Goal: Task Accomplishment & Management: Manage account settings

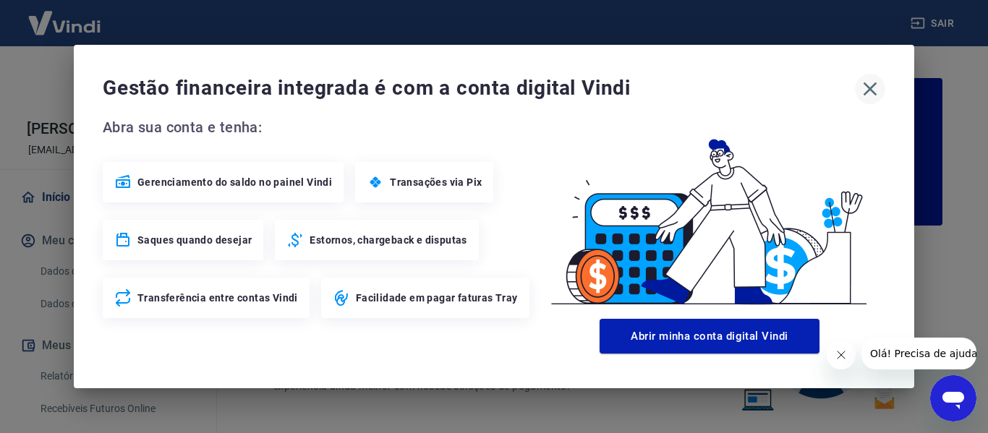
drag, startPoint x: 871, startPoint y: 85, endPoint x: 871, endPoint y: 94, distance: 8.7
click at [871, 85] on icon "button" at bounding box center [869, 88] width 23 height 23
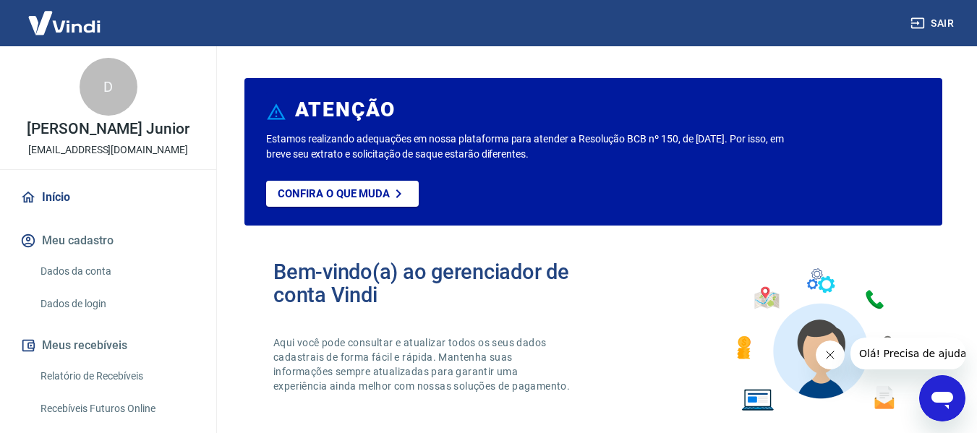
click at [827, 354] on icon "Fechar mensagem da empresa" at bounding box center [830, 355] width 12 height 12
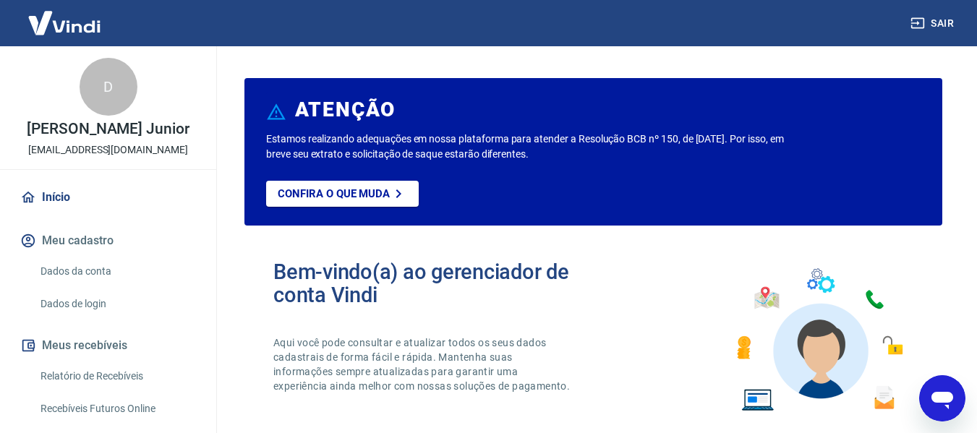
click at [106, 366] on link "Relatório de Recebíveis" at bounding box center [117, 377] width 164 height 30
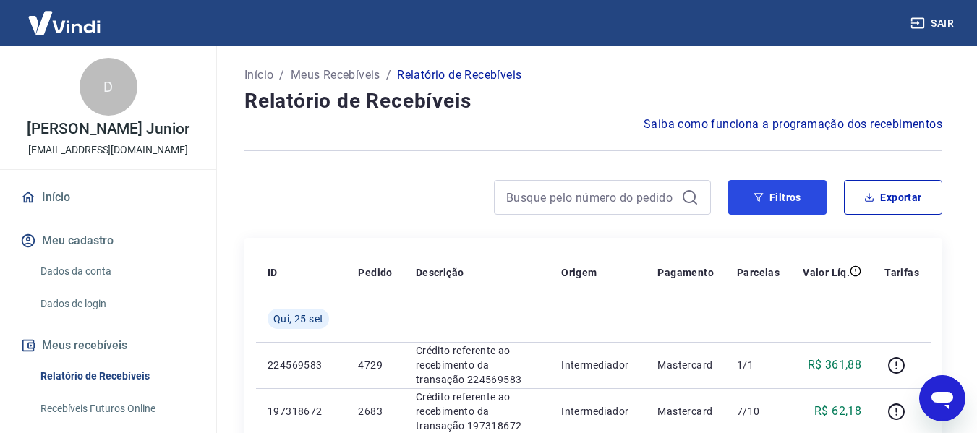
drag, startPoint x: 738, startPoint y: 201, endPoint x: 523, endPoint y: 213, distance: 215.1
click at [738, 200] on button "Filtros" at bounding box center [777, 197] width 98 height 35
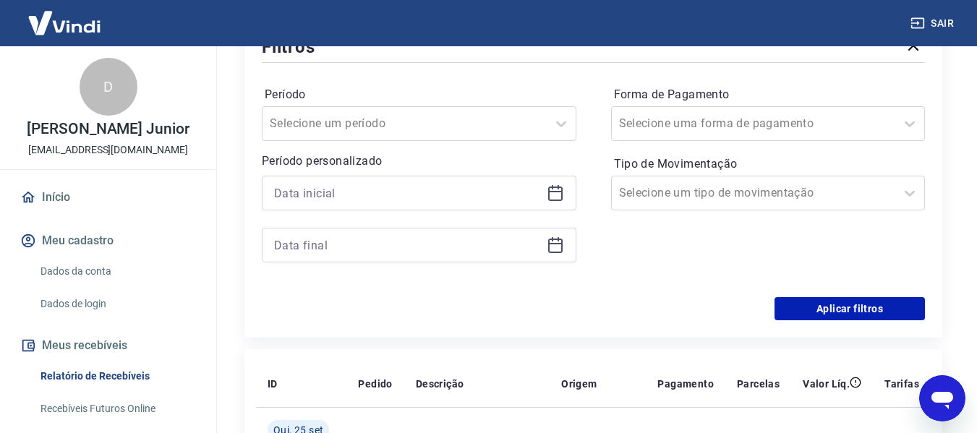
scroll to position [217, 0]
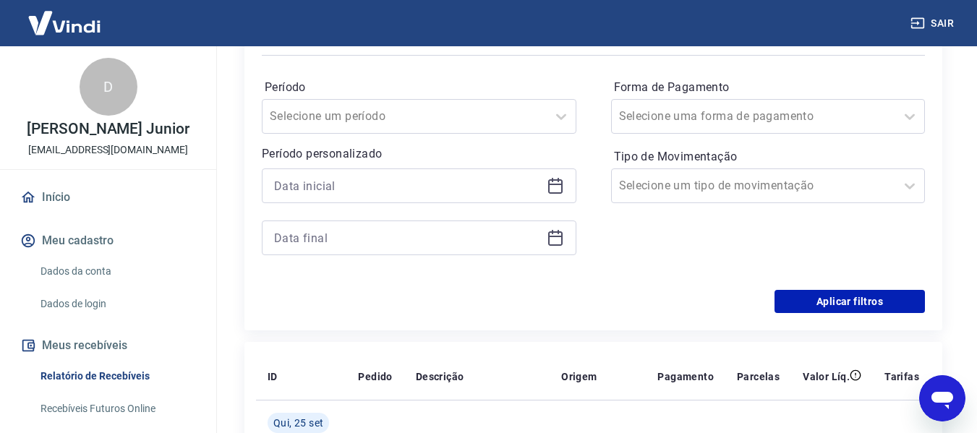
click at [552, 186] on icon at bounding box center [555, 185] width 17 height 17
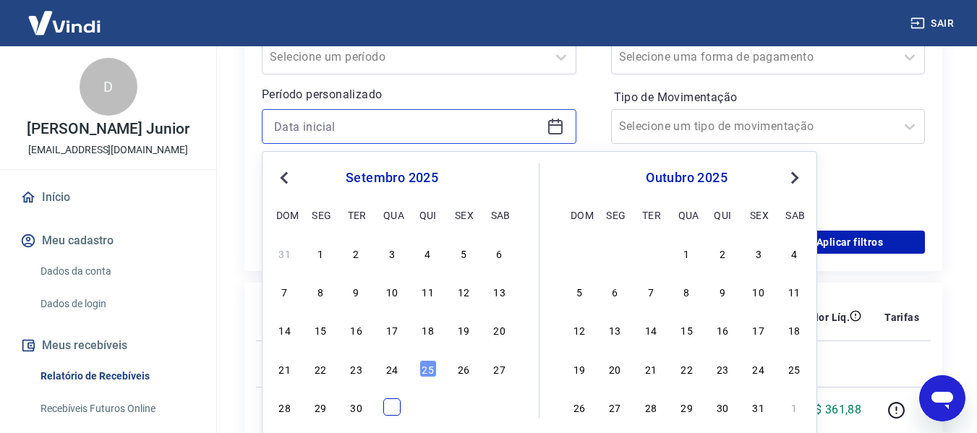
scroll to position [289, 0]
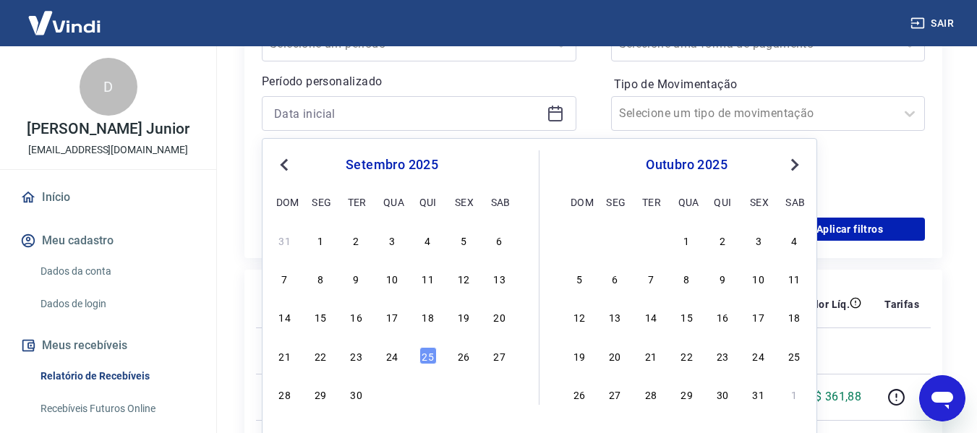
click at [381, 359] on div "21 22 23 24 25 26 27" at bounding box center [392, 355] width 236 height 21
click at [385, 359] on div "24" at bounding box center [391, 355] width 17 height 17
type input "[DATE]"
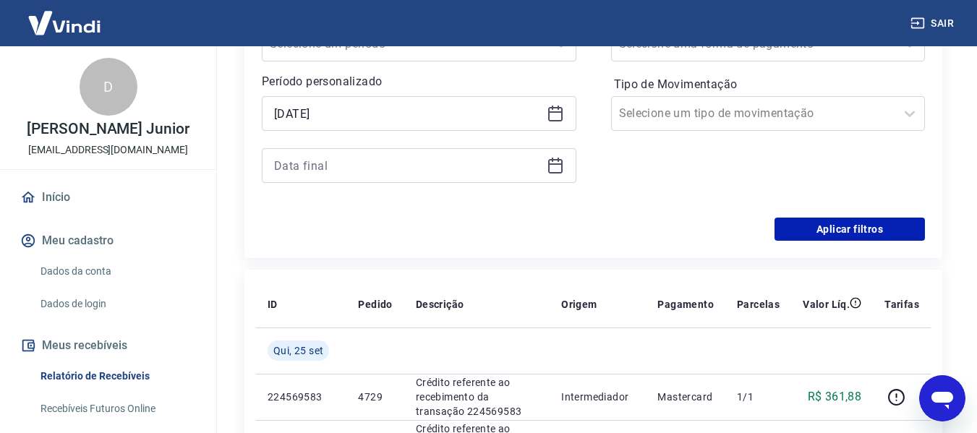
click at [560, 166] on icon at bounding box center [555, 165] width 17 height 17
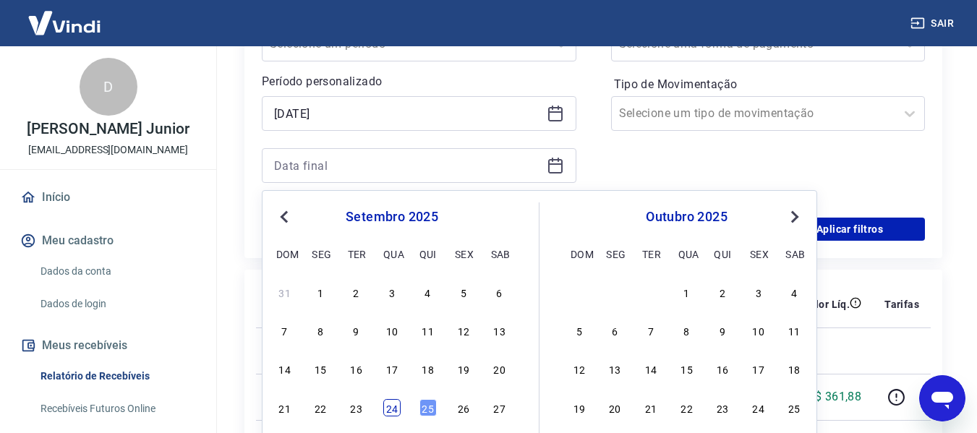
click at [388, 406] on div "24" at bounding box center [391, 407] width 17 height 17
type input "[DATE]"
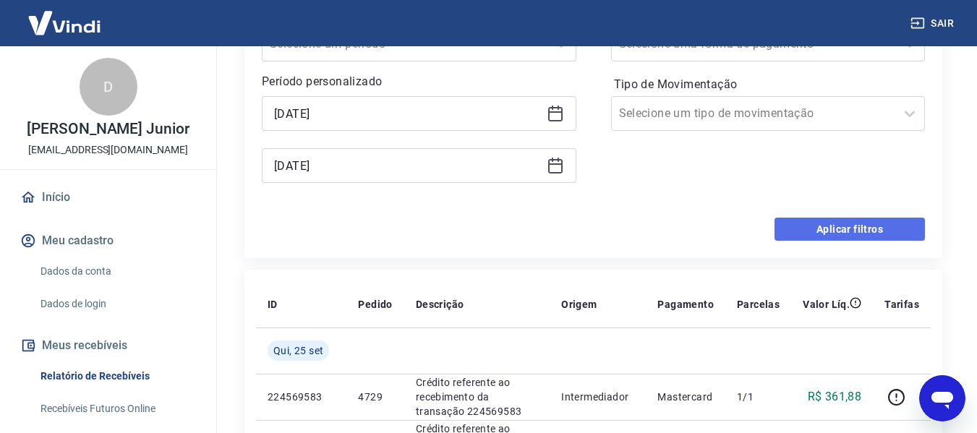
click at [803, 224] on button "Aplicar filtros" at bounding box center [849, 229] width 150 height 23
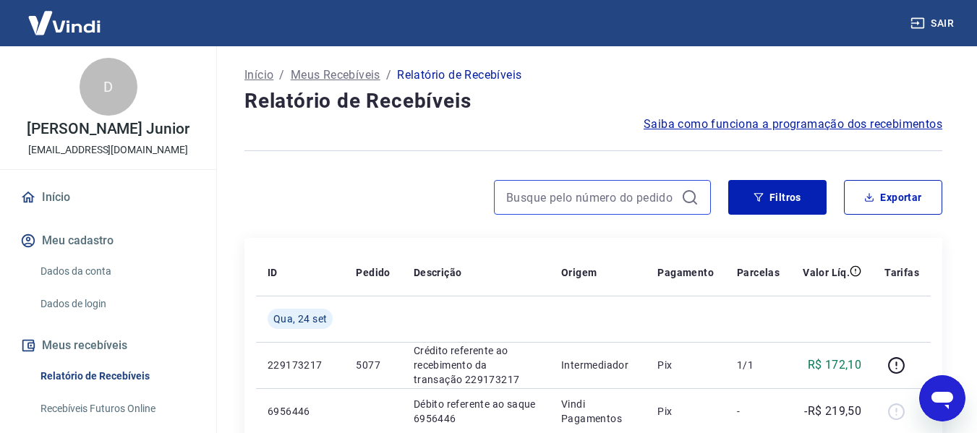
click at [662, 197] on input at bounding box center [590, 198] width 169 height 22
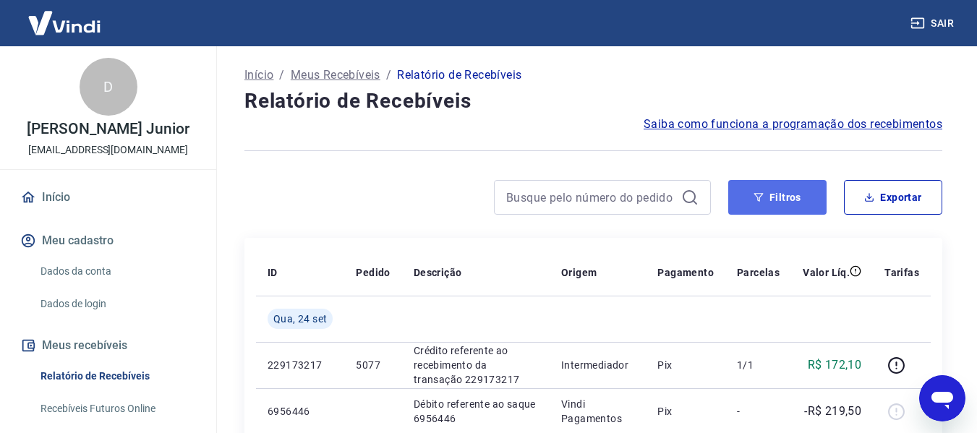
click at [738, 197] on button "Filtros" at bounding box center [777, 197] width 98 height 35
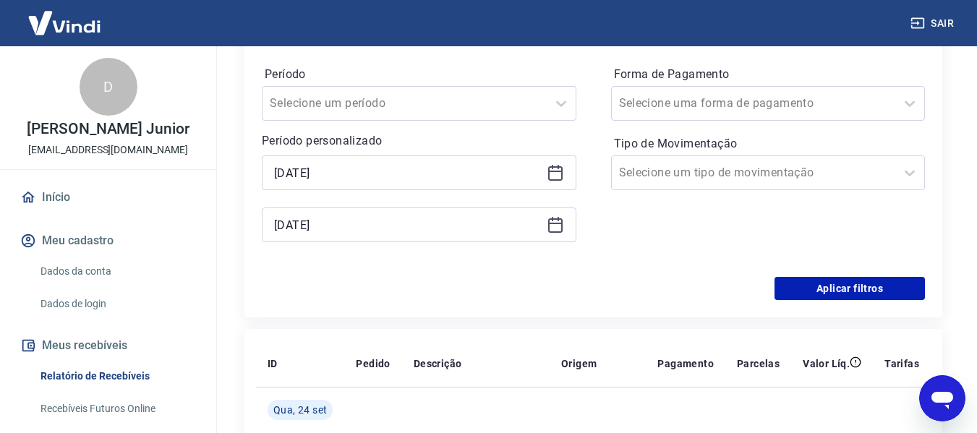
scroll to position [289, 0]
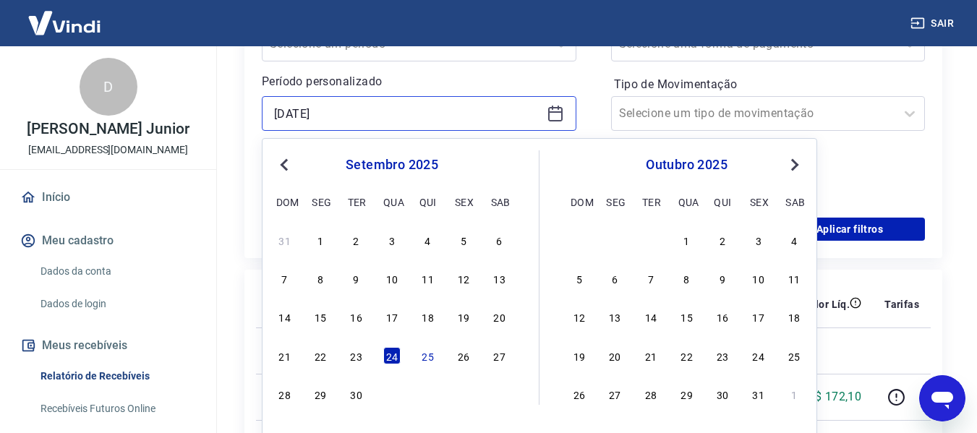
click at [498, 114] on input "[DATE]" at bounding box center [407, 114] width 267 height 22
type input "2"
click at [247, 236] on div "Filtros Período Selecione um período Período personalizado Previous Month Next …" at bounding box center [593, 97] width 698 height 321
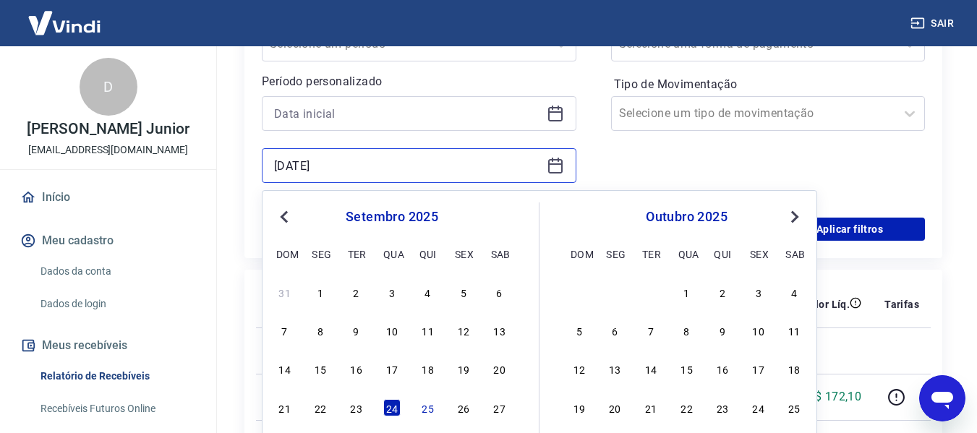
drag, startPoint x: 350, startPoint y: 164, endPoint x: 238, endPoint y: 163, distance: 112.1
click at [238, 163] on div "Início / Meus Recebíveis / Relatório de Recebíveis Relatório de Recebíveis Saib…" at bounding box center [593, 315] width 733 height 1117
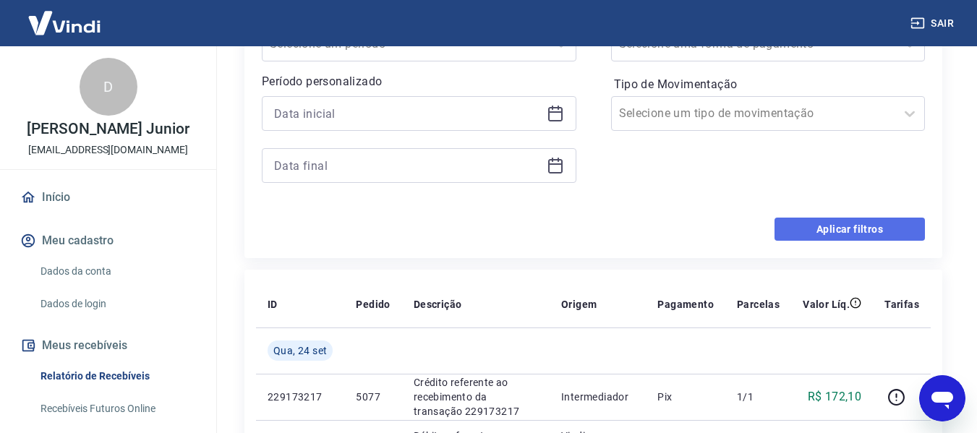
click at [831, 233] on button "Aplicar filtros" at bounding box center [849, 229] width 150 height 23
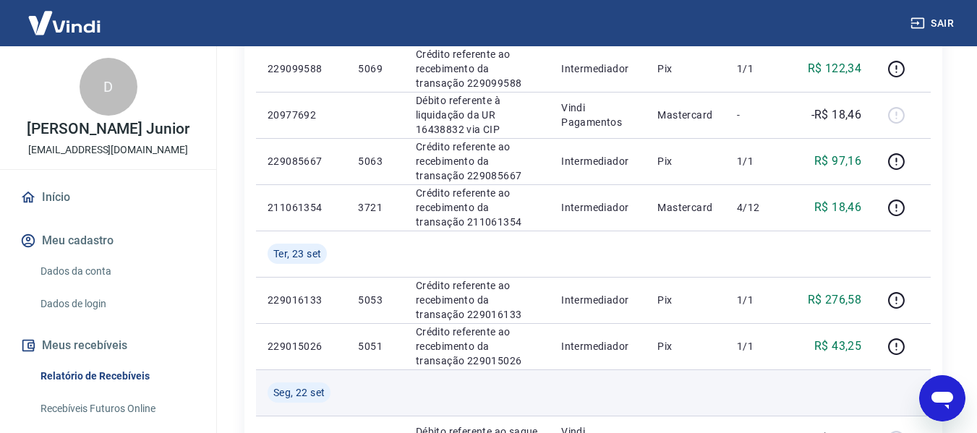
scroll to position [679, 0]
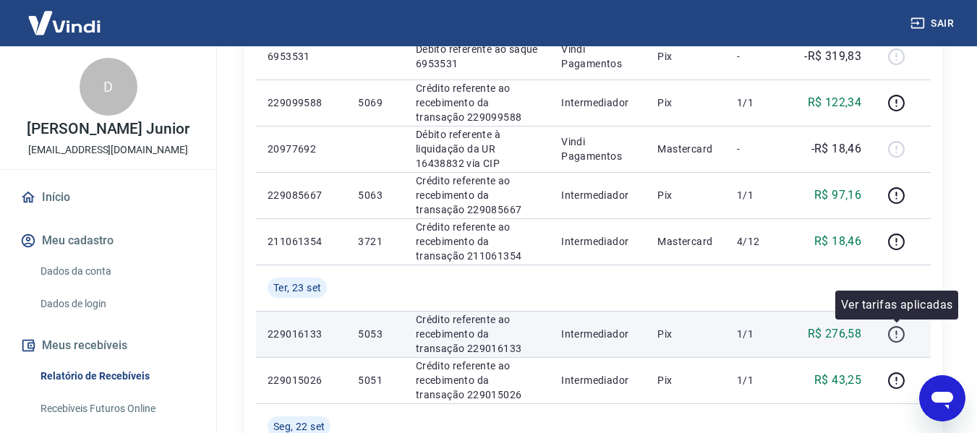
click at [900, 332] on icon "button" at bounding box center [896, 334] width 18 height 18
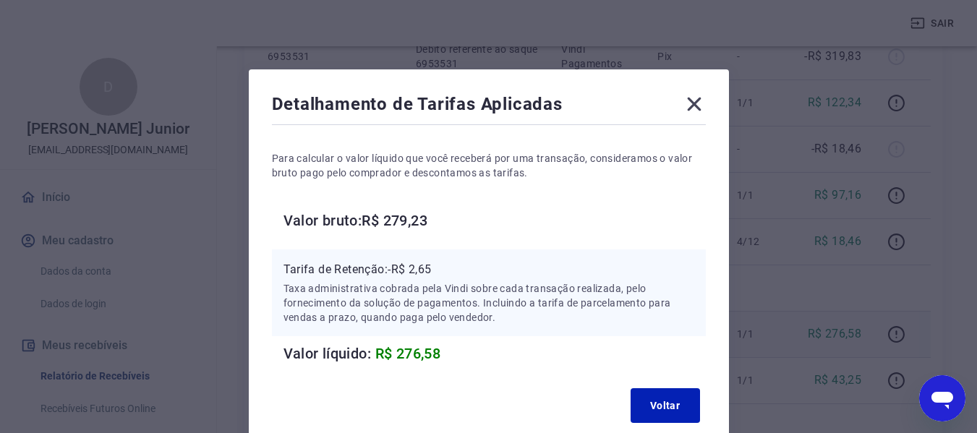
click at [615, 219] on h6 "Valor bruto: R$ 279,23" at bounding box center [494, 220] width 422 height 23
click at [691, 106] on icon at bounding box center [694, 105] width 14 height 14
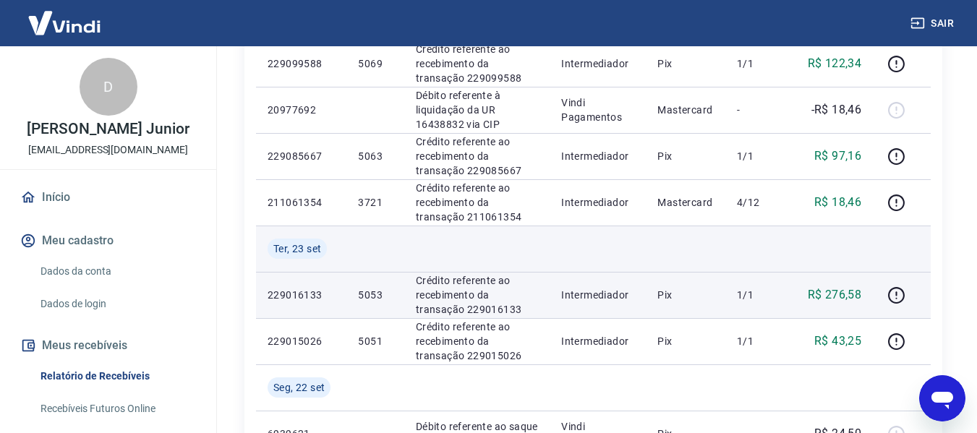
scroll to position [751, 0]
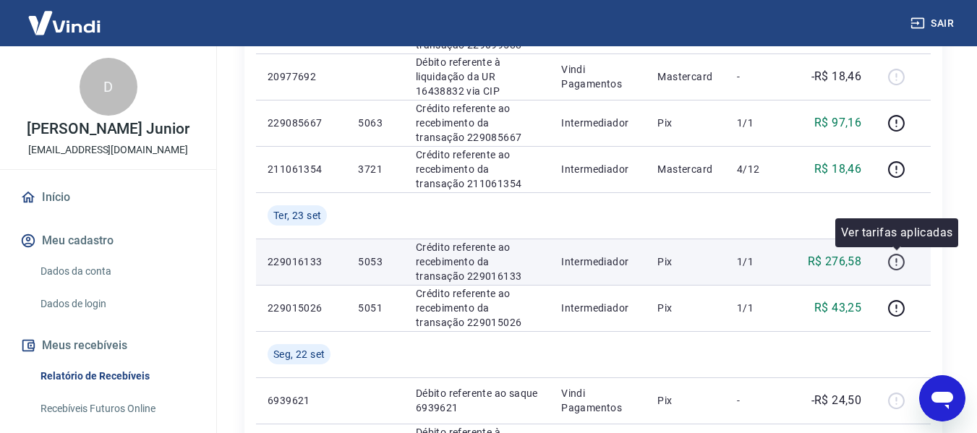
click at [903, 260] on icon "button" at bounding box center [896, 262] width 18 height 18
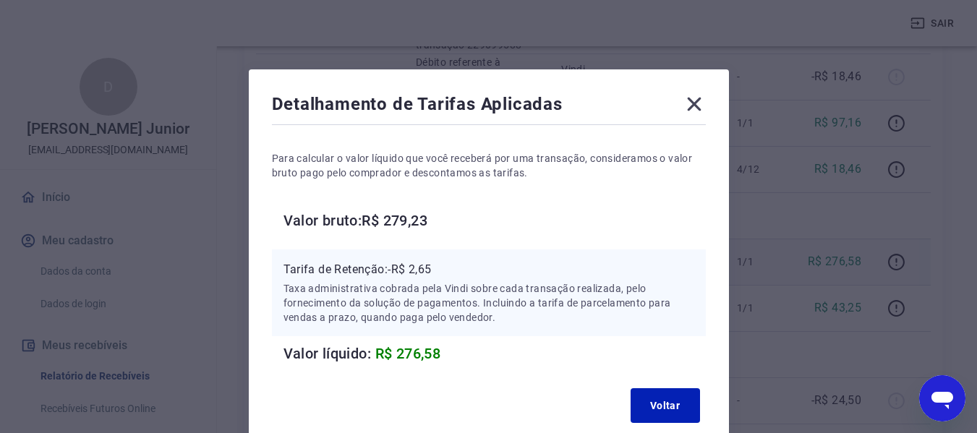
click at [749, 364] on div "Detalhamento de Tarifas Aplicadas Para calcular o valor líquido que você recebe…" at bounding box center [488, 216] width 977 height 433
click at [692, 109] on icon at bounding box center [694, 104] width 23 height 23
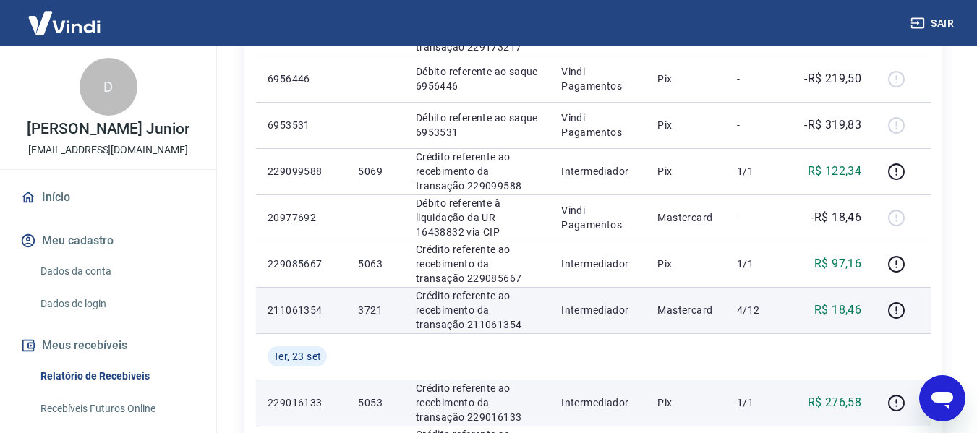
scroll to position [607, 0]
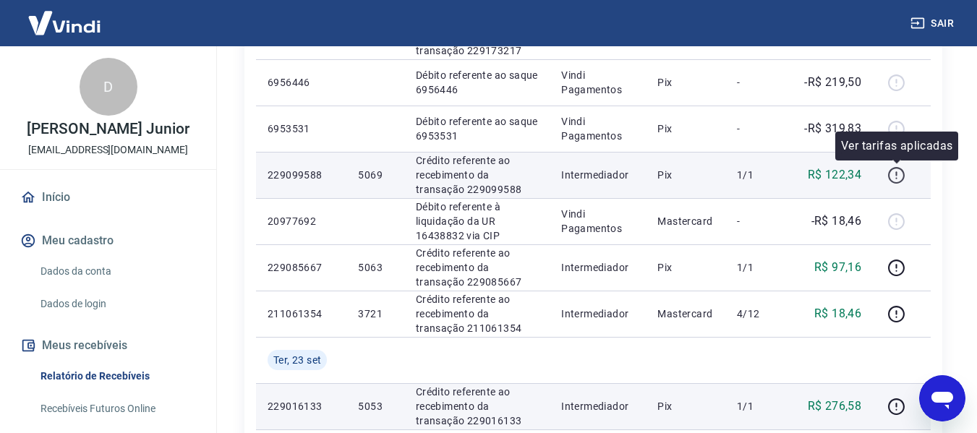
click at [895, 168] on icon "button" at bounding box center [896, 175] width 17 height 17
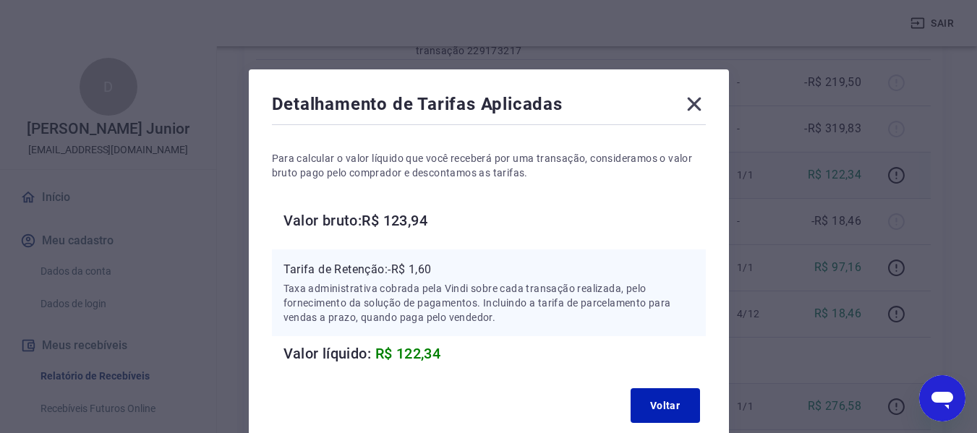
click at [695, 105] on icon at bounding box center [694, 105] width 14 height 14
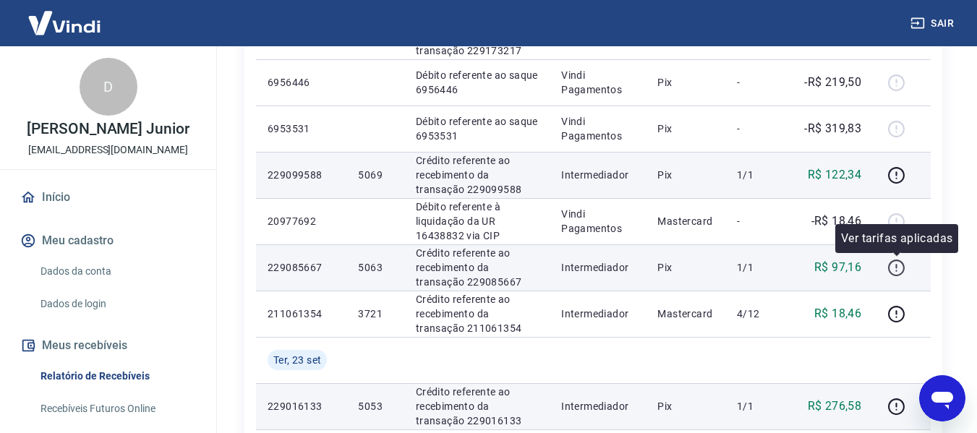
click at [897, 262] on icon "button" at bounding box center [896, 268] width 18 height 18
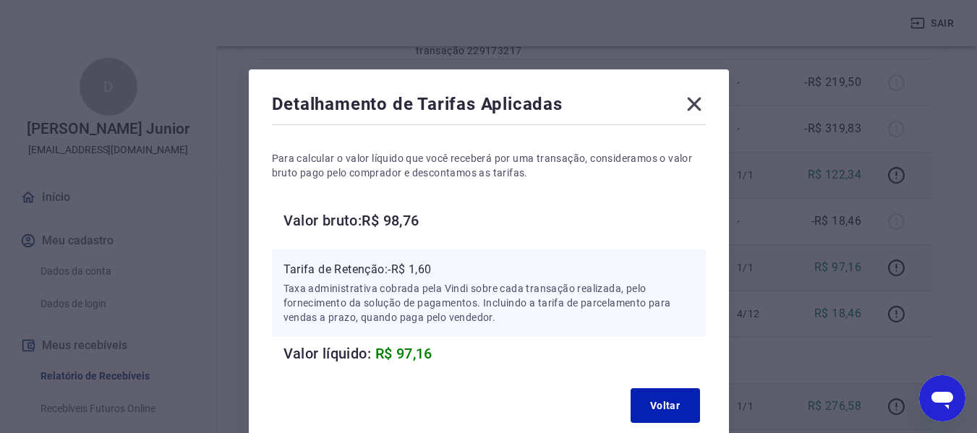
click at [701, 96] on icon at bounding box center [694, 104] width 23 height 23
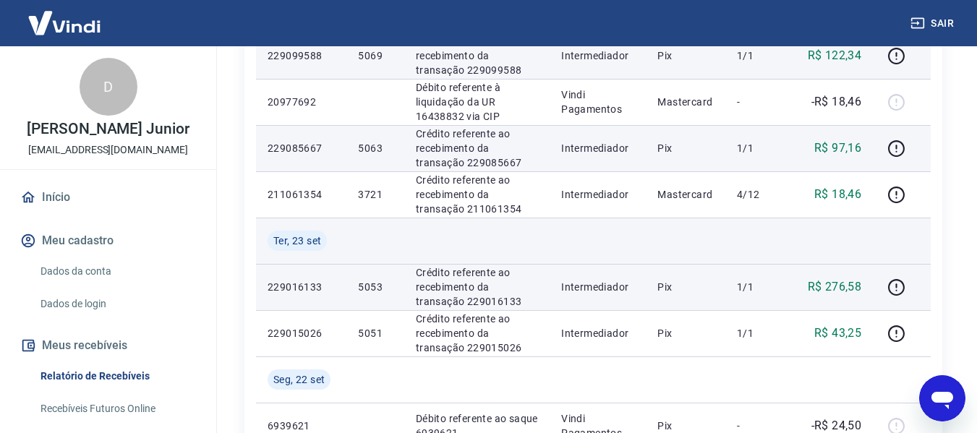
scroll to position [751, 0]
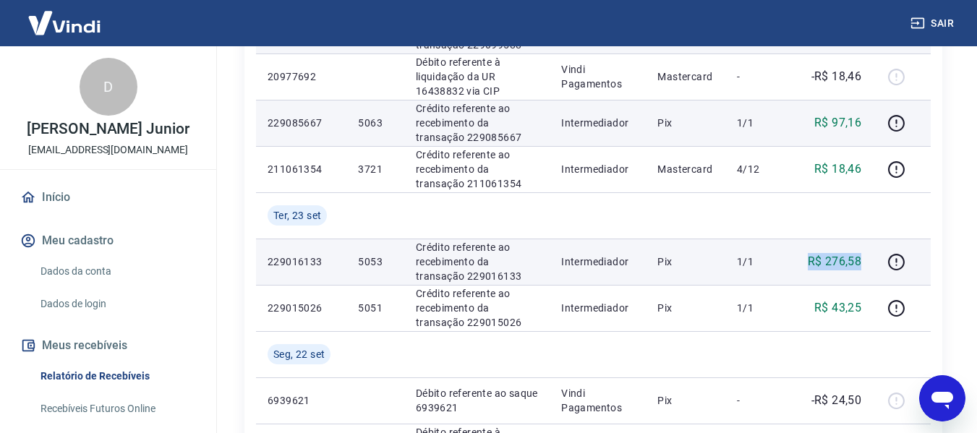
drag, startPoint x: 807, startPoint y: 261, endPoint x: 868, endPoint y: 262, distance: 61.5
click at [868, 262] on td "R$ 276,58" at bounding box center [832, 262] width 82 height 46
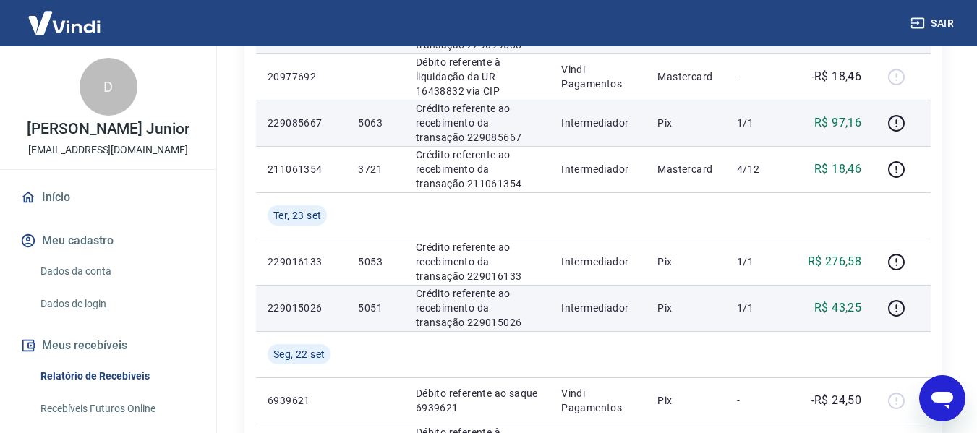
click at [924, 285] on td at bounding box center [902, 308] width 58 height 46
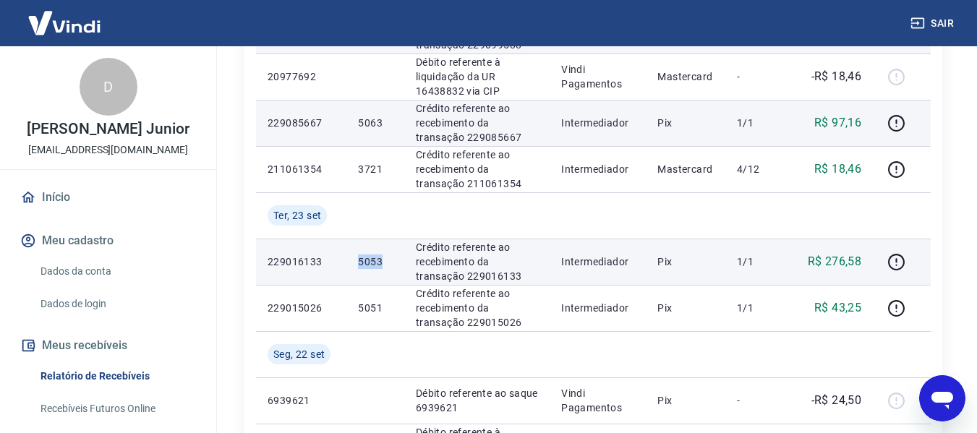
drag, startPoint x: 356, startPoint y: 261, endPoint x: 385, endPoint y: 263, distance: 29.7
click at [385, 263] on td "5053" at bounding box center [374, 262] width 57 height 46
click at [901, 260] on icon "button" at bounding box center [896, 262] width 18 height 18
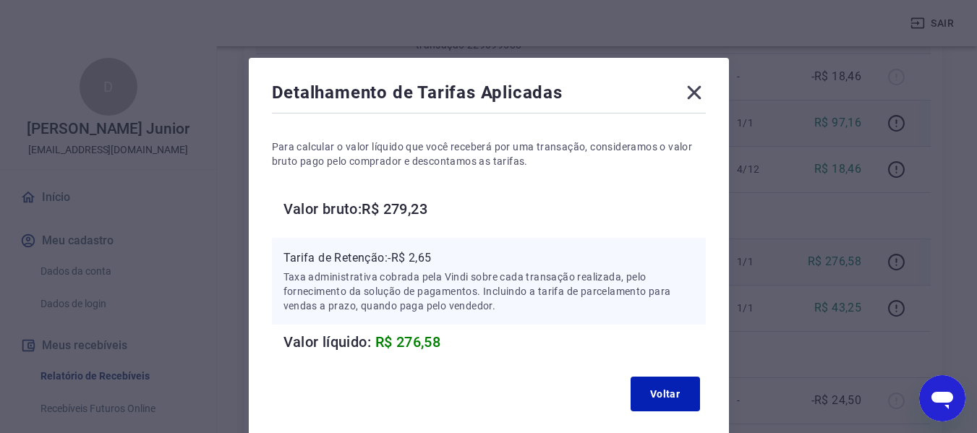
scroll to position [0, 0]
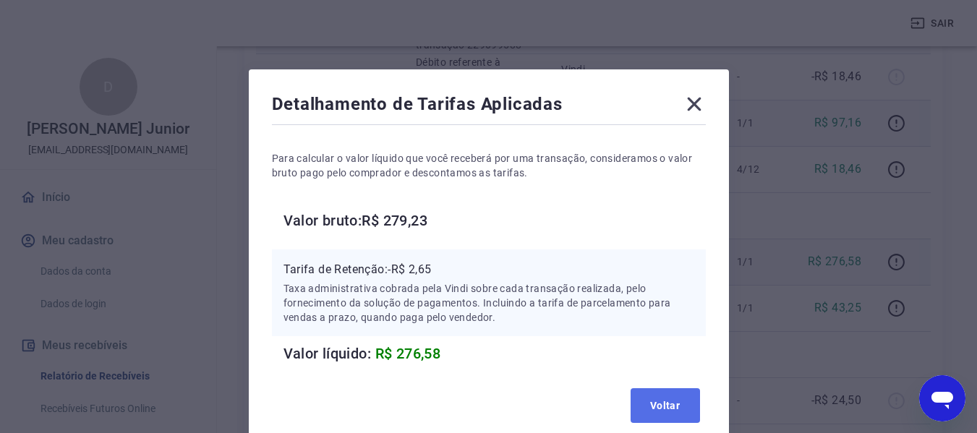
click at [675, 422] on button "Voltar" at bounding box center [665, 405] width 69 height 35
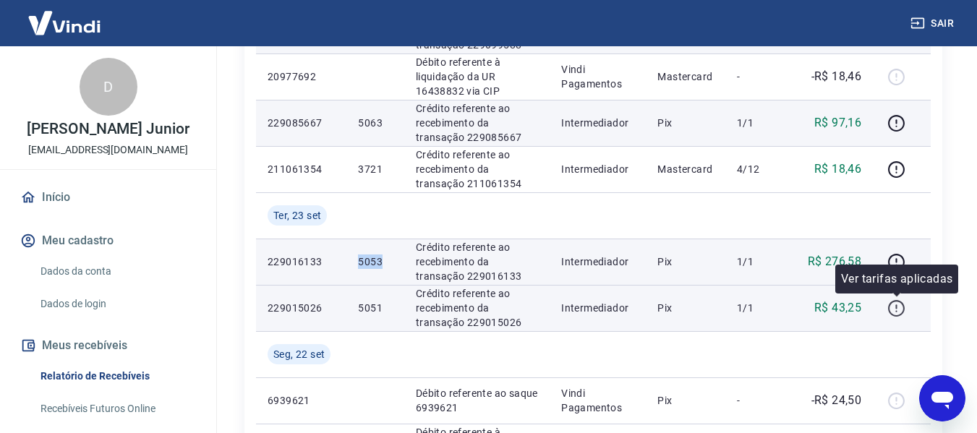
click at [895, 308] on icon "button" at bounding box center [896, 308] width 18 height 18
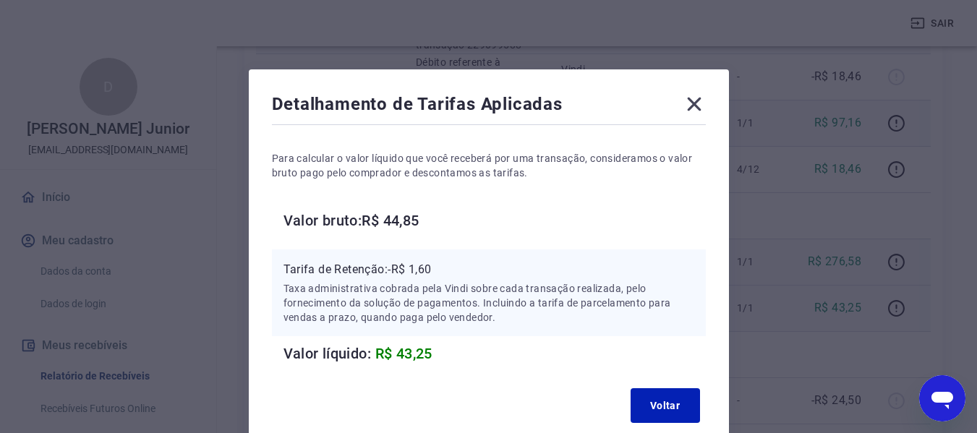
click at [837, 338] on div "Detalhamento de Tarifas Aplicadas Para calcular o valor líquido que você recebe…" at bounding box center [488, 216] width 977 height 433
click at [683, 394] on button "Voltar" at bounding box center [665, 405] width 69 height 35
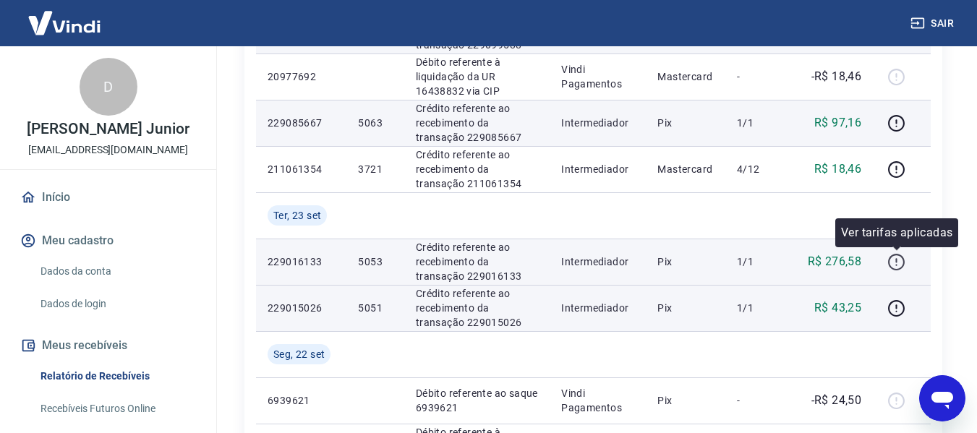
click at [899, 264] on icon "button" at bounding box center [896, 262] width 18 height 18
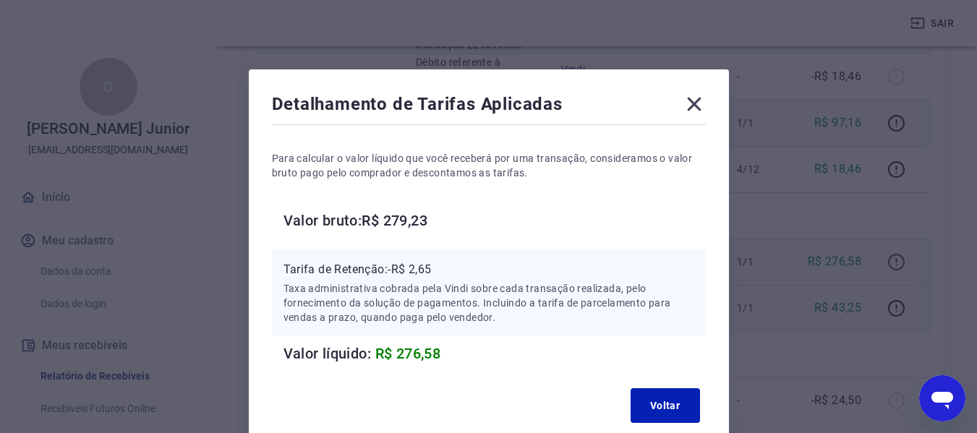
click at [899, 264] on div "Detalhamento de Tarifas Aplicadas Para calcular o valor líquido que você recebe…" at bounding box center [488, 216] width 977 height 433
click at [834, 312] on div "Detalhamento de Tarifas Aplicadas Para calcular o valor líquido que você recebe…" at bounding box center [488, 216] width 977 height 433
click at [694, 107] on icon at bounding box center [694, 104] width 23 height 23
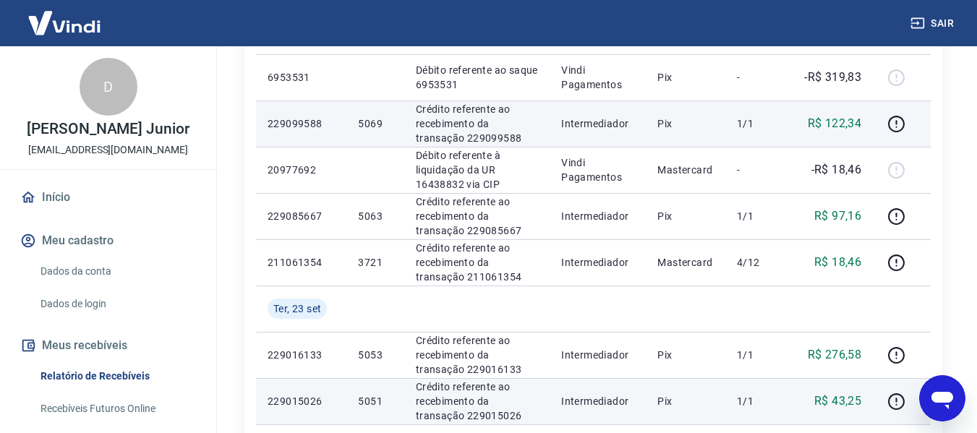
scroll to position [667, 0]
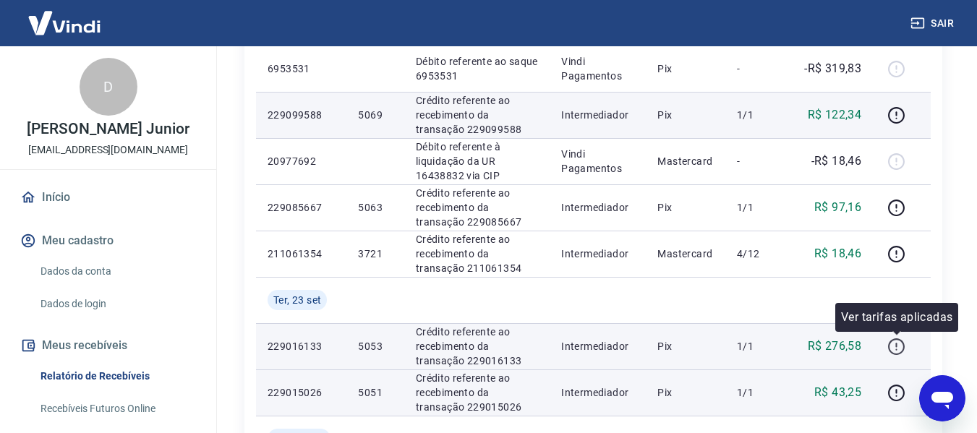
click at [895, 339] on icon "button" at bounding box center [896, 346] width 17 height 17
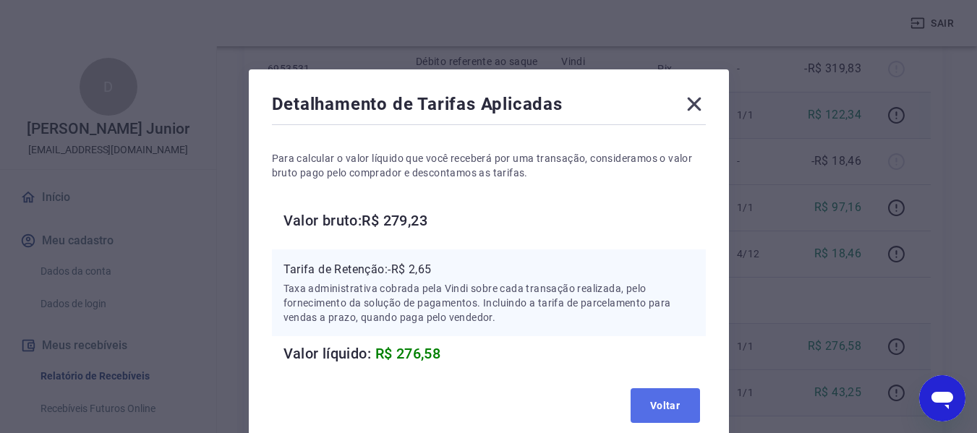
click at [672, 401] on button "Voltar" at bounding box center [665, 405] width 69 height 35
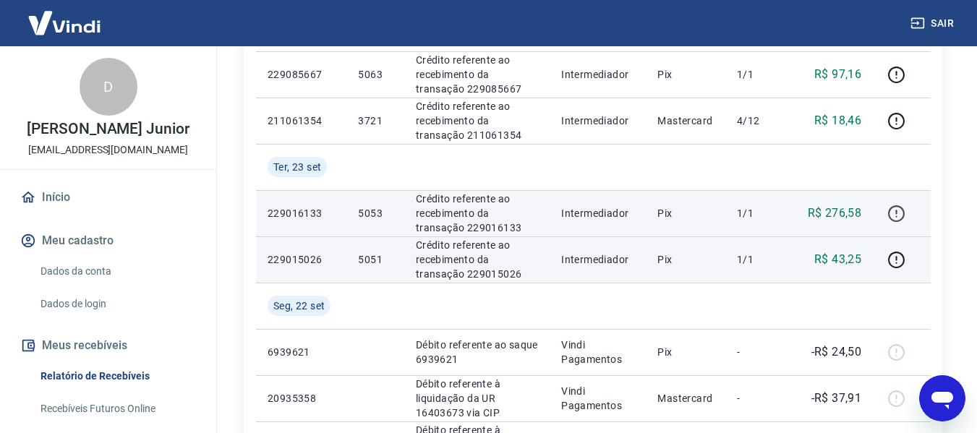
scroll to position [811, 0]
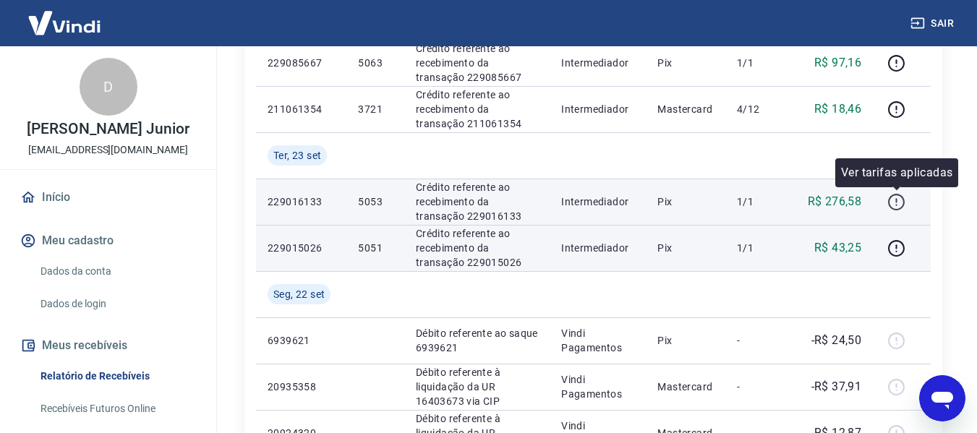
click at [891, 198] on icon "button" at bounding box center [896, 202] width 18 height 18
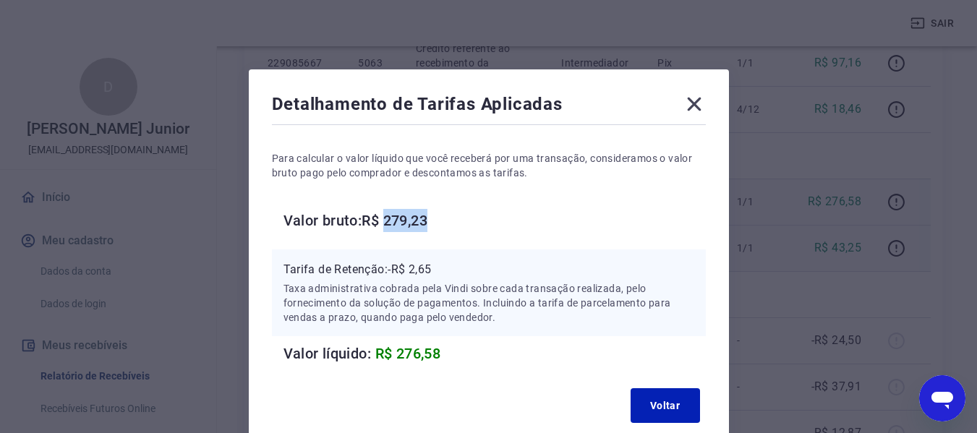
drag, startPoint x: 389, startPoint y: 222, endPoint x: 442, endPoint y: 222, distance: 52.8
click at [442, 222] on h6 "Valor bruto: R$ 279,23" at bounding box center [494, 220] width 422 height 23
click at [693, 112] on icon at bounding box center [694, 104] width 23 height 23
